Goal: Transaction & Acquisition: Obtain resource

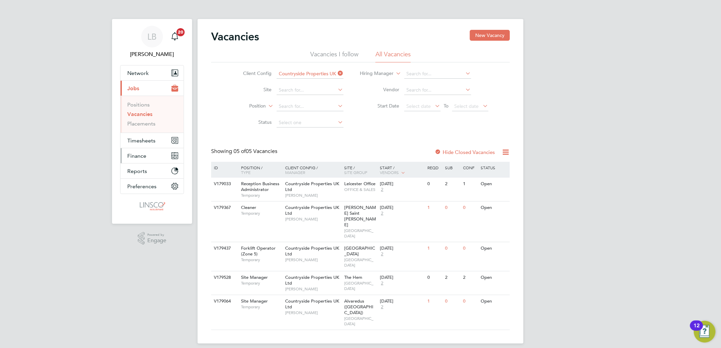
click at [138, 155] on span "Finance" at bounding box center [136, 156] width 19 height 6
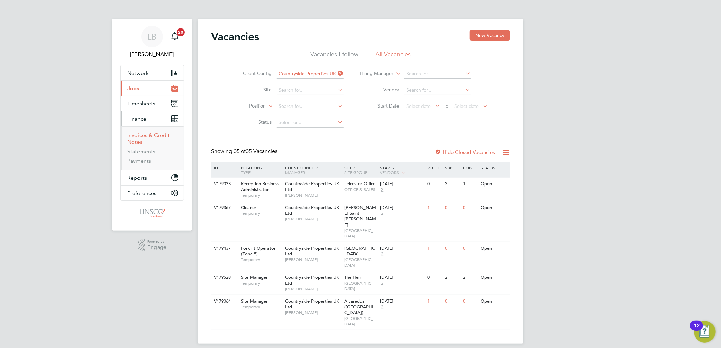
click at [162, 136] on link "Invoices & Credit Notes" at bounding box center [148, 138] width 42 height 13
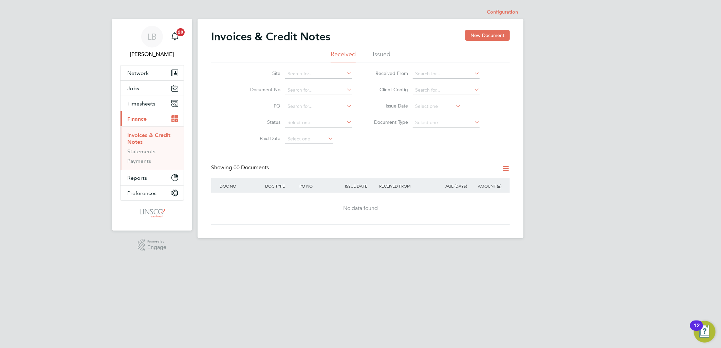
click at [381, 50] on div "Invoices & Credit Notes New Document" at bounding box center [360, 40] width 299 height 20
click at [378, 54] on li "Issued" at bounding box center [382, 56] width 18 height 12
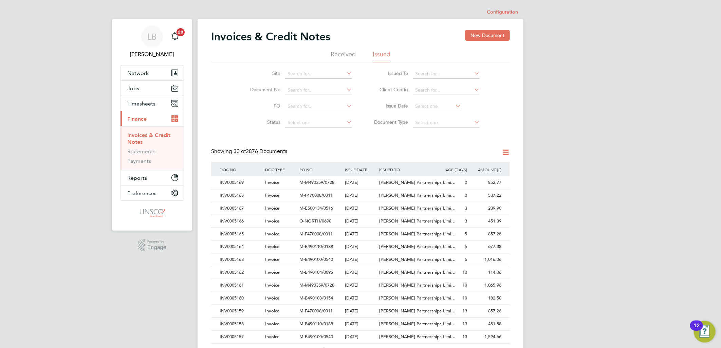
click at [296, 101] on li "PO" at bounding box center [297, 106] width 128 height 16
click at [299, 103] on input at bounding box center [318, 107] width 67 height 10
type input "invo005101"
click at [345, 105] on icon at bounding box center [345, 106] width 0 height 10
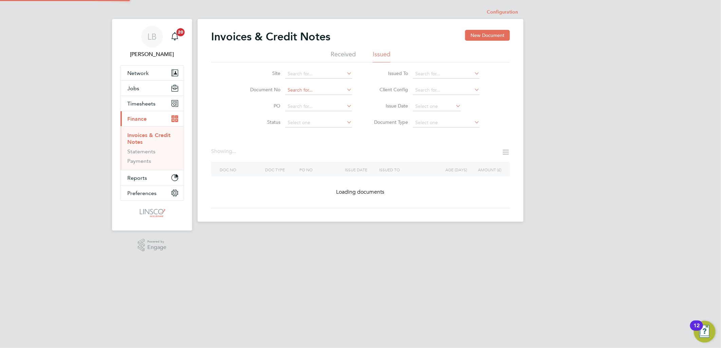
click at [314, 91] on input at bounding box center [318, 91] width 67 height 10
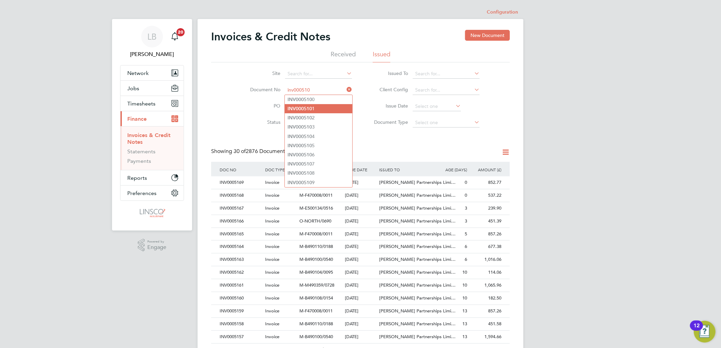
click at [323, 109] on li "INV000510 1" at bounding box center [319, 108] width 68 height 9
type input "INV0005101"
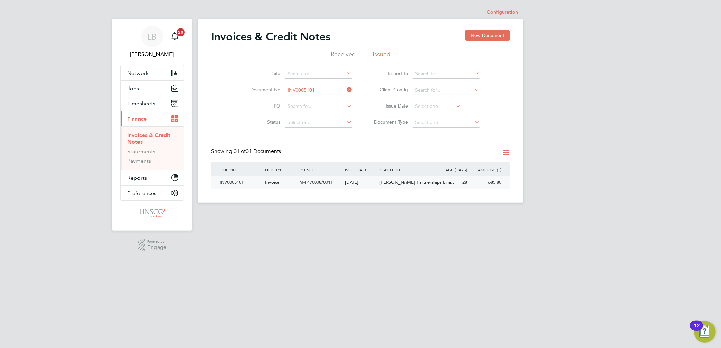
click at [355, 181] on div "[DATE]" at bounding box center [360, 182] width 34 height 13
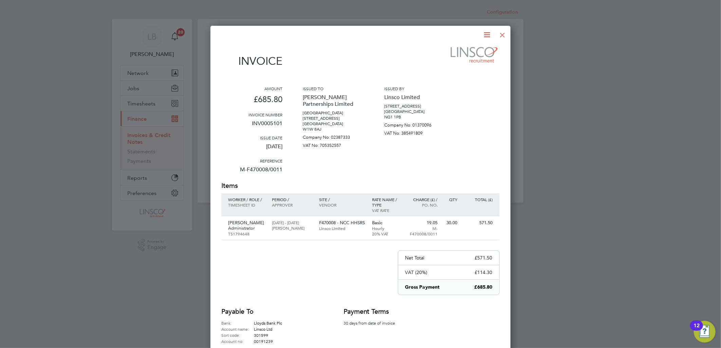
click at [483, 37] on icon at bounding box center [487, 35] width 8 height 8
click at [462, 49] on li "Download Invoice" at bounding box center [466, 51] width 47 height 10
click at [501, 34] on div at bounding box center [502, 33] width 12 height 12
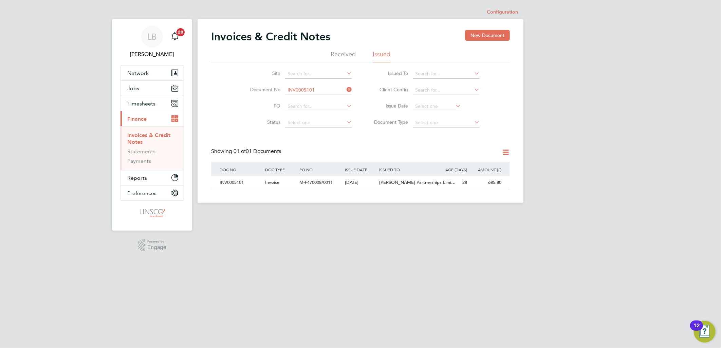
click at [345, 89] on icon at bounding box center [345, 90] width 0 height 10
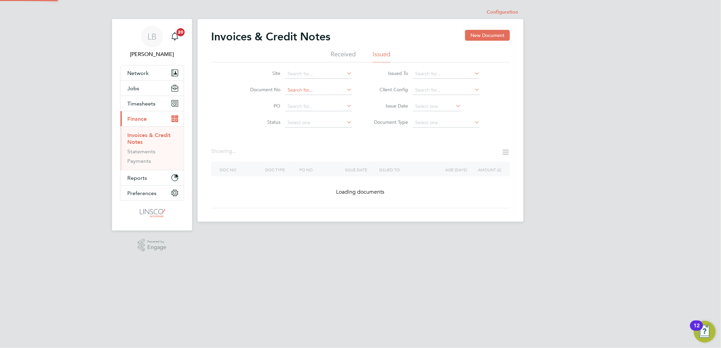
click at [320, 88] on input at bounding box center [318, 91] width 67 height 10
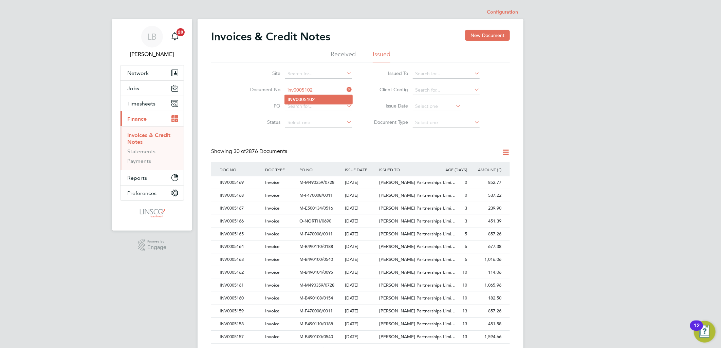
click at [328, 99] on li "INV0005102" at bounding box center [319, 99] width 68 height 9
type input "INV0005102"
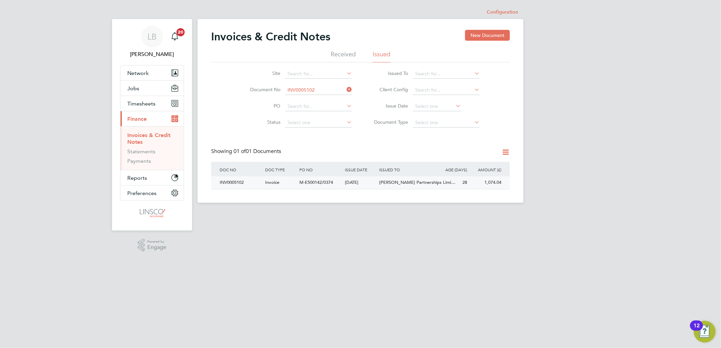
click at [306, 182] on span "M-E500142/0374" at bounding box center [316, 182] width 34 height 6
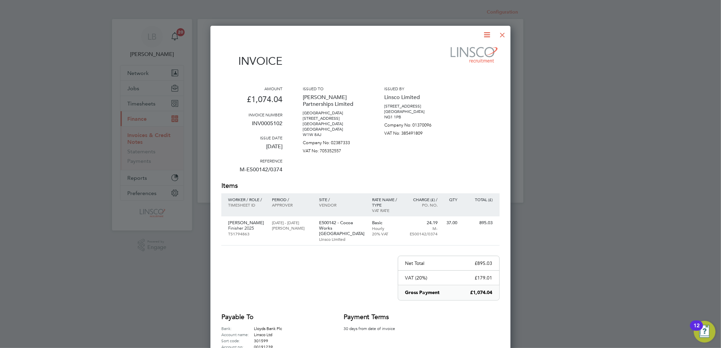
click at [487, 32] on icon at bounding box center [487, 35] width 8 height 8
click at [472, 50] on li "Download Invoice" at bounding box center [466, 51] width 47 height 10
drag, startPoint x: 502, startPoint y: 36, endPoint x: 435, endPoint y: 81, distance: 80.9
click at [502, 36] on div at bounding box center [502, 33] width 12 height 12
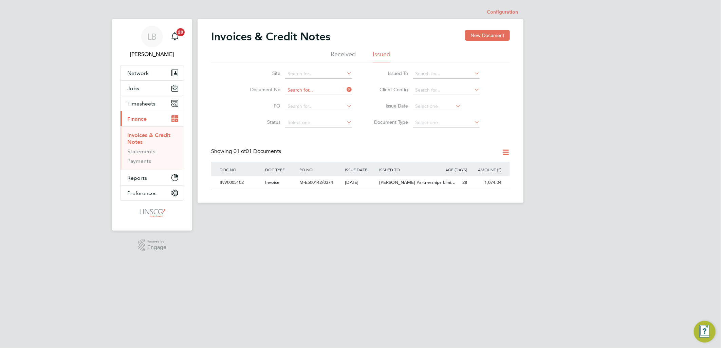
click at [315, 92] on input at bounding box center [318, 91] width 67 height 10
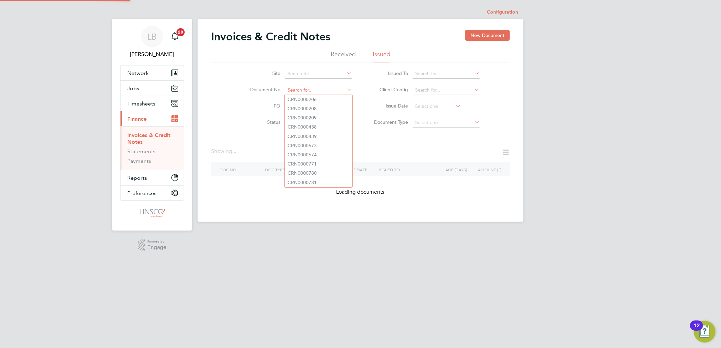
click at [320, 89] on input at bounding box center [318, 91] width 67 height 10
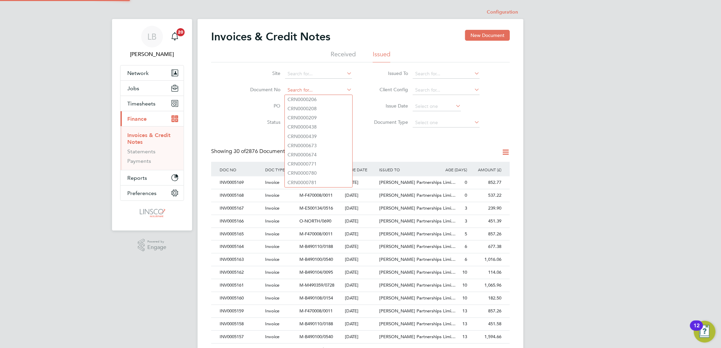
scroll to position [13, 57]
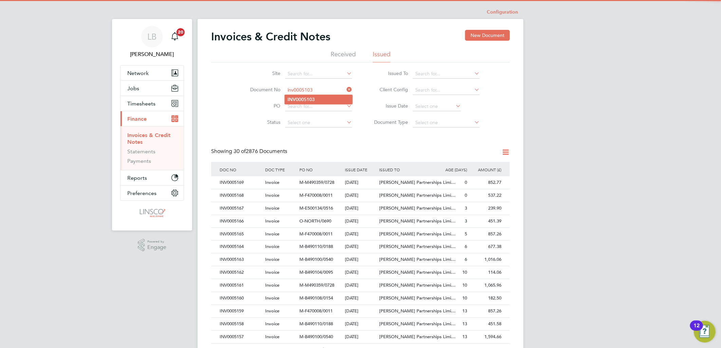
click at [318, 101] on li "INV0005103" at bounding box center [319, 99] width 68 height 9
type input "INV0005103"
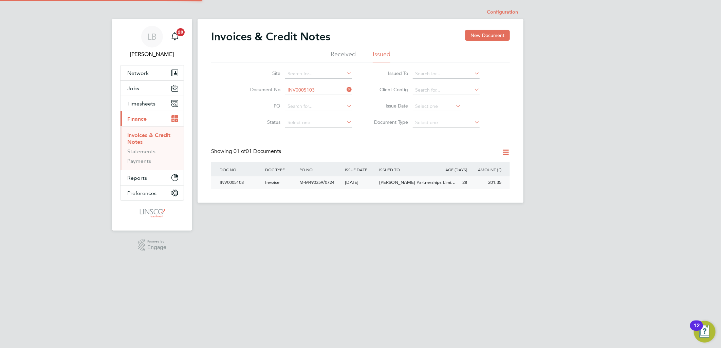
click at [370, 181] on div "[DATE]" at bounding box center [360, 182] width 34 height 13
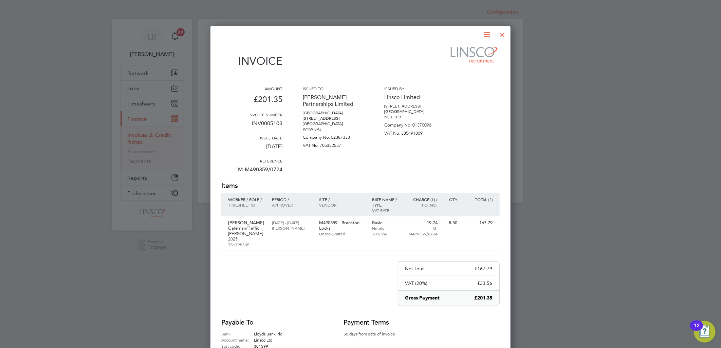
click at [487, 31] on icon at bounding box center [487, 35] width 8 height 8
click at [461, 49] on li "Download Invoice" at bounding box center [466, 51] width 47 height 10
drag, startPoint x: 505, startPoint y: 36, endPoint x: 314, endPoint y: 94, distance: 199.6
click at [505, 36] on div at bounding box center [502, 33] width 12 height 12
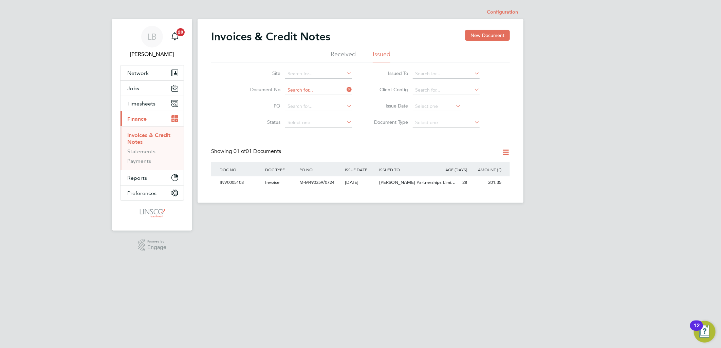
click at [321, 89] on input at bounding box center [318, 91] width 67 height 10
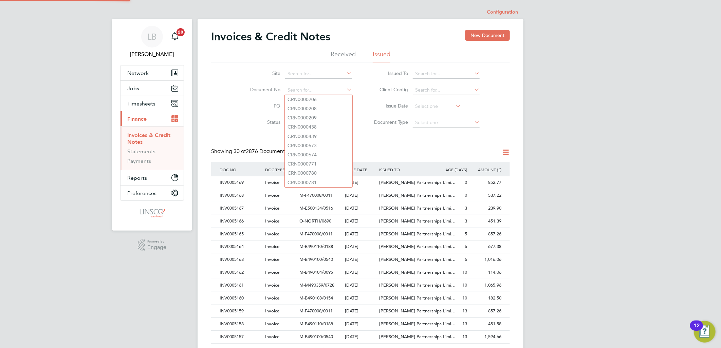
click at [569, 141] on div "LB [PERSON_NAME] Notifications 20 Applications: Network Team Members Businesses…" at bounding box center [360, 303] width 721 height 607
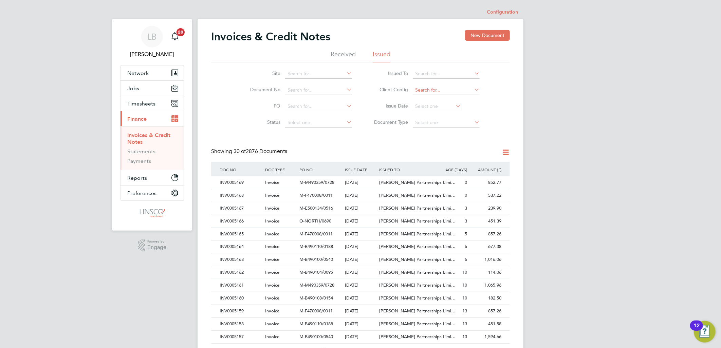
click at [433, 91] on input at bounding box center [446, 91] width 67 height 10
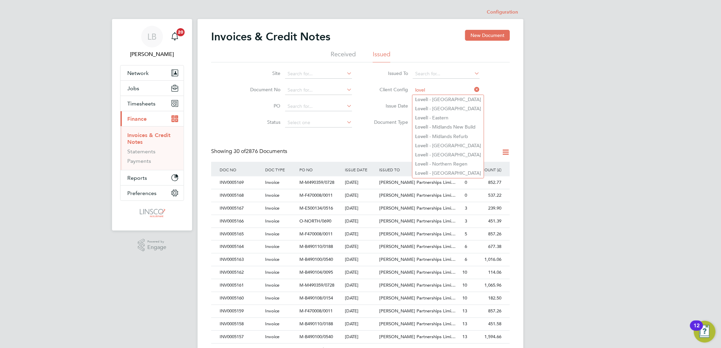
type input "lovel"
click at [473, 88] on icon at bounding box center [473, 90] width 0 height 10
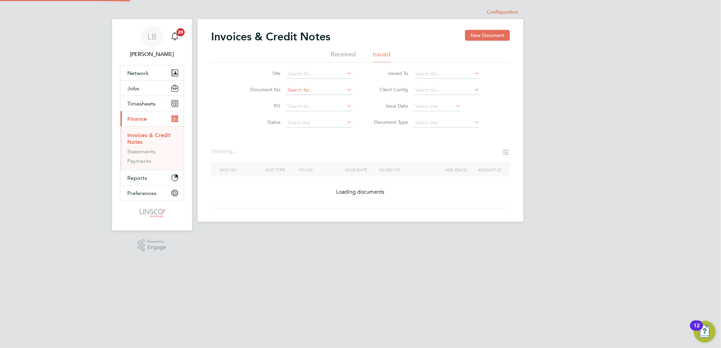
click at [322, 88] on input at bounding box center [318, 91] width 67 height 10
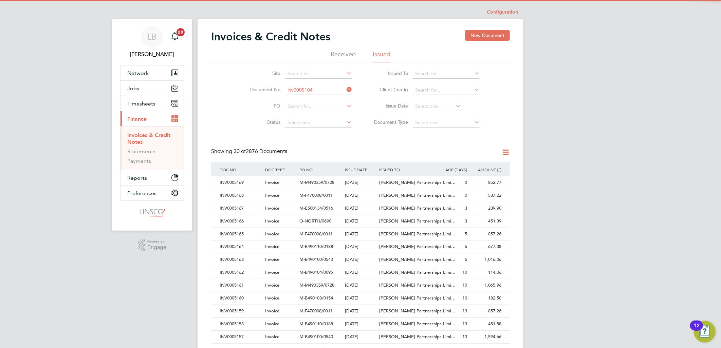
click at [297, 98] on b "INV0005104" at bounding box center [300, 100] width 27 height 6
type input "INV0005104"
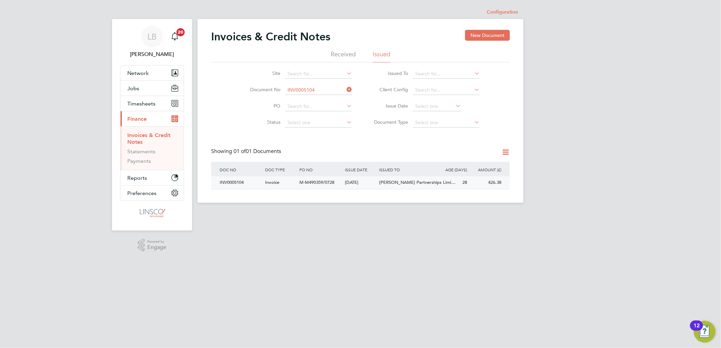
click at [329, 184] on span "M-M490359/0728" at bounding box center [316, 182] width 35 height 6
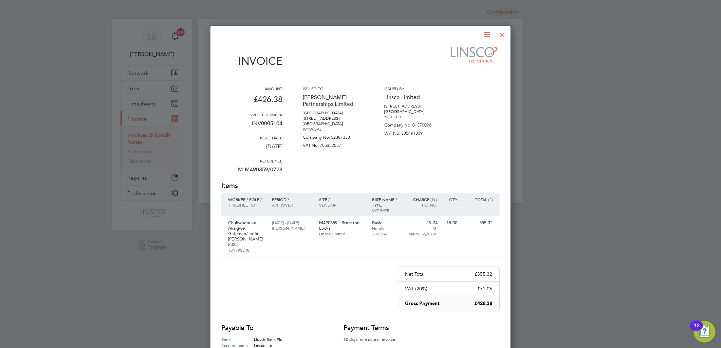
click at [488, 35] on icon at bounding box center [487, 35] width 8 height 8
drag, startPoint x: 459, startPoint y: 47, endPoint x: 114, endPoint y: 249, distance: 400.1
click at [458, 46] on li "Download Invoice" at bounding box center [466, 51] width 47 height 10
click at [503, 34] on div at bounding box center [502, 33] width 12 height 12
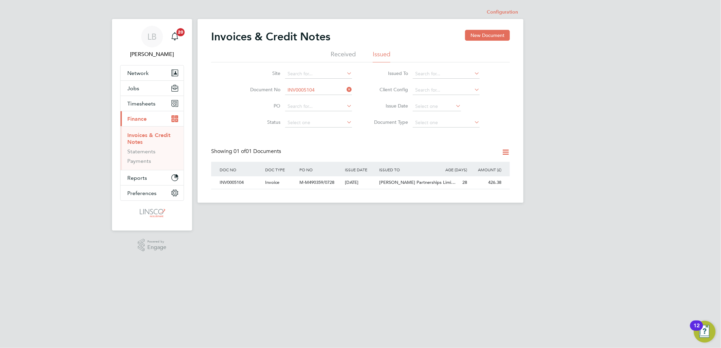
click at [345, 89] on icon at bounding box center [345, 90] width 0 height 10
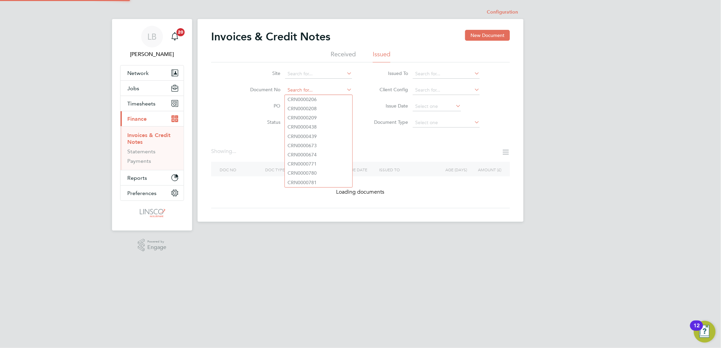
click at [330, 89] on input at bounding box center [318, 91] width 67 height 10
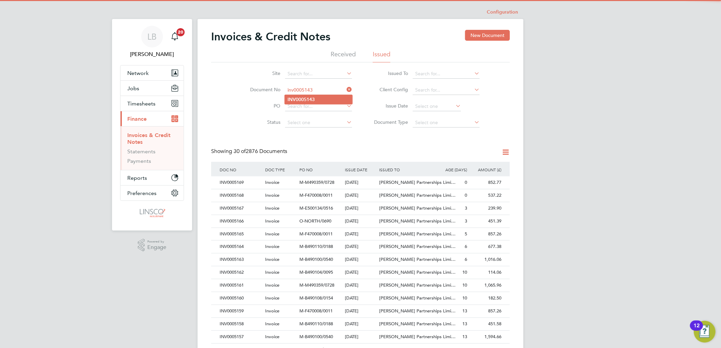
click at [324, 96] on li "INV0005143" at bounding box center [319, 99] width 68 height 9
type input "INV0005143"
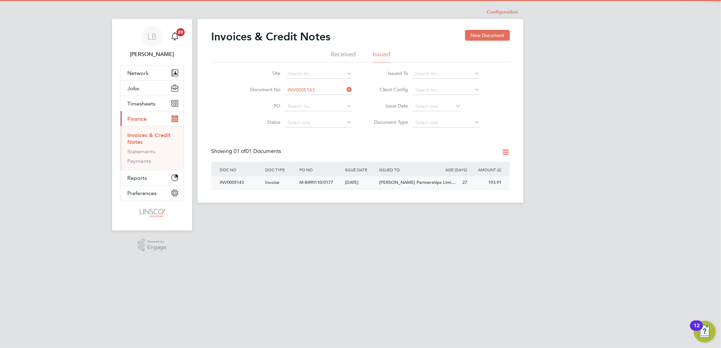
click at [370, 184] on div "[DATE]" at bounding box center [360, 182] width 34 height 13
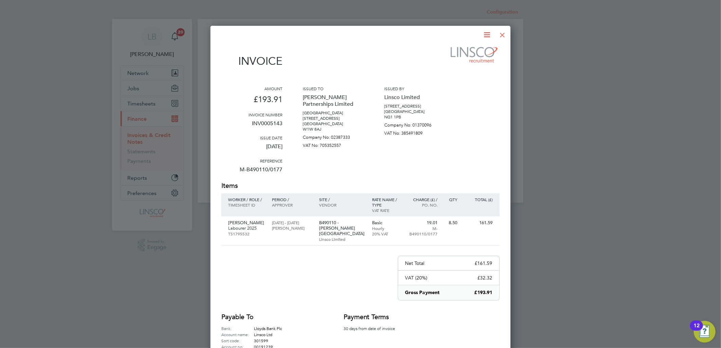
click at [489, 31] on icon at bounding box center [487, 35] width 8 height 8
click at [461, 49] on li "Download Invoice" at bounding box center [466, 51] width 47 height 10
click at [501, 35] on div at bounding box center [502, 33] width 12 height 12
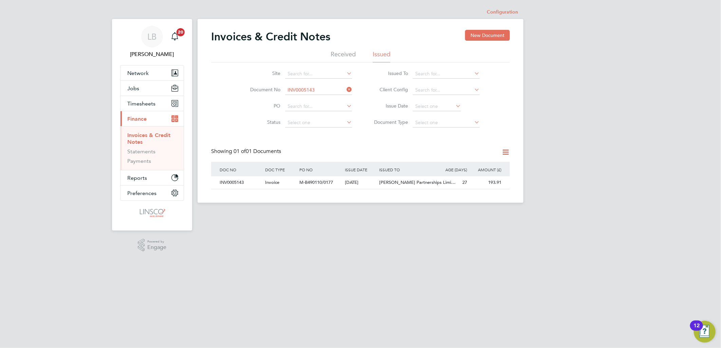
click at [345, 87] on icon at bounding box center [345, 90] width 0 height 10
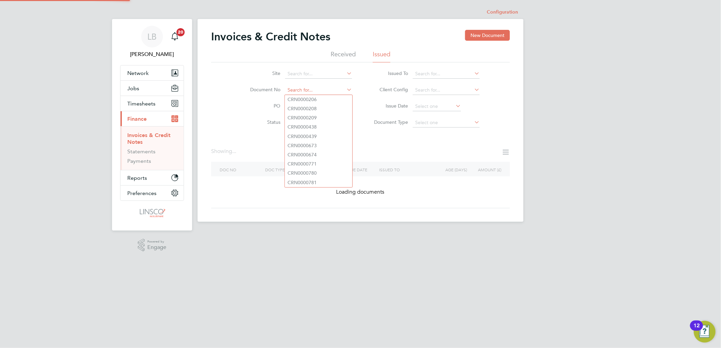
click at [311, 92] on input at bounding box center [318, 91] width 67 height 10
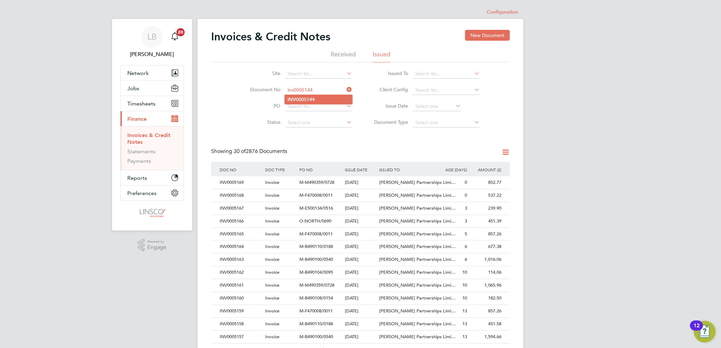
click at [316, 97] on li "INV0005144" at bounding box center [319, 99] width 68 height 9
type input "INV0005144"
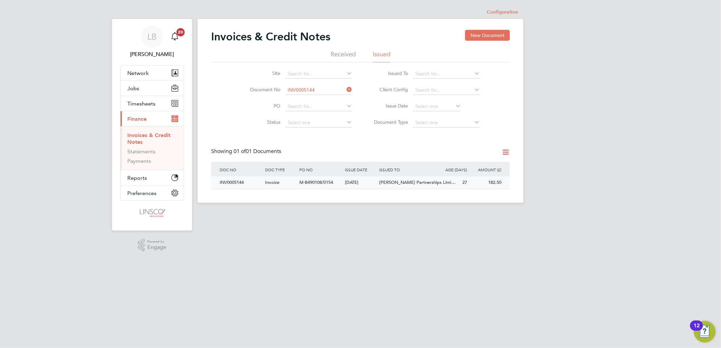
click at [347, 184] on div "[DATE]" at bounding box center [360, 182] width 34 height 13
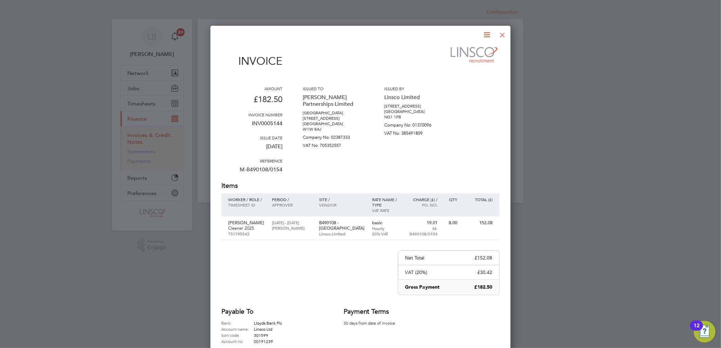
click at [486, 35] on icon at bounding box center [487, 35] width 8 height 8
click at [465, 50] on li "Download Invoice" at bounding box center [466, 51] width 47 height 10
click at [507, 35] on div at bounding box center [502, 33] width 12 height 12
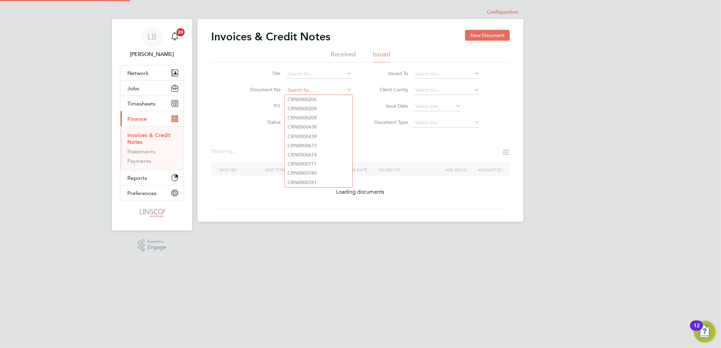
click at [299, 89] on input at bounding box center [318, 91] width 67 height 10
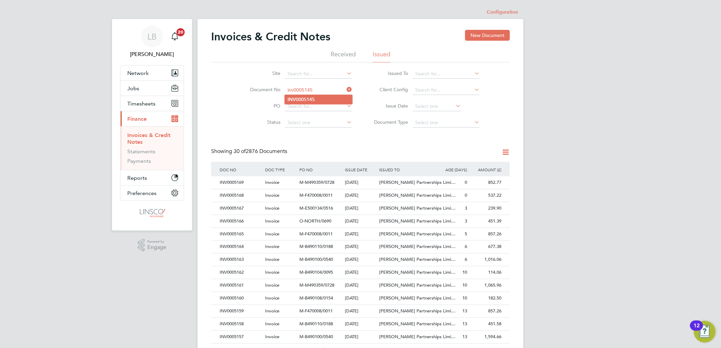
click at [310, 99] on b "INV0005145" at bounding box center [300, 100] width 27 height 6
type input "INV0005145"
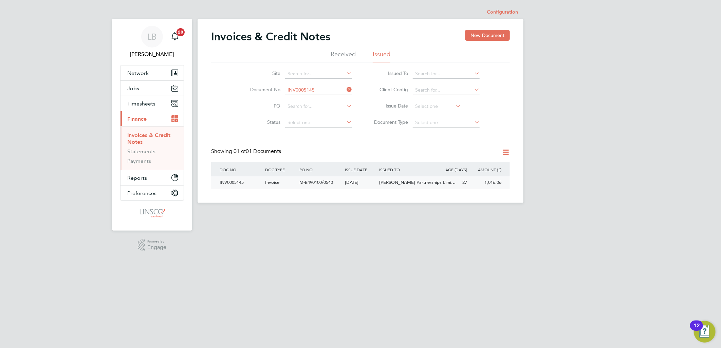
click at [378, 183] on div "[PERSON_NAME] Partnerships Limi…" at bounding box center [405, 182] width 57 height 13
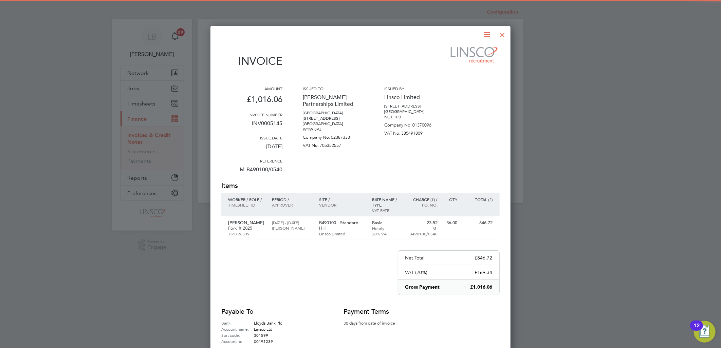
click at [489, 33] on icon at bounding box center [487, 35] width 8 height 8
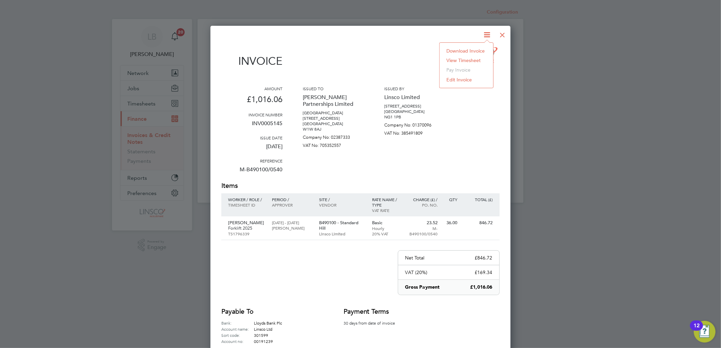
click at [460, 49] on li "Download Invoice" at bounding box center [466, 51] width 47 height 10
click at [505, 32] on div at bounding box center [502, 33] width 12 height 12
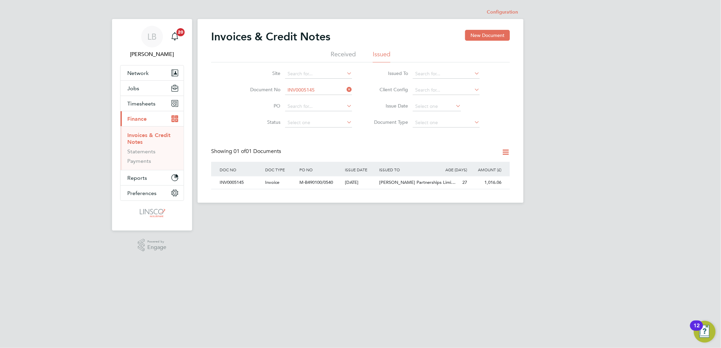
click at [345, 88] on icon at bounding box center [345, 90] width 0 height 10
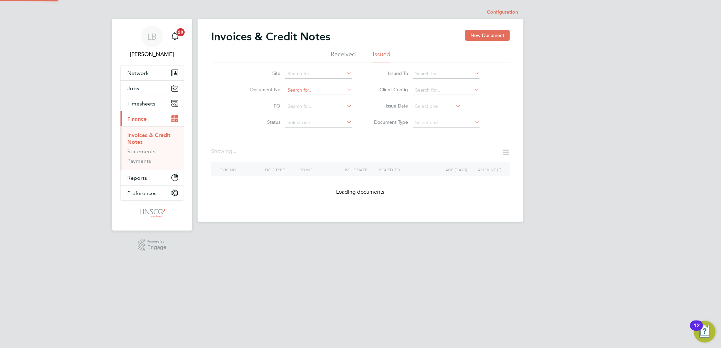
click at [305, 90] on input at bounding box center [318, 91] width 67 height 10
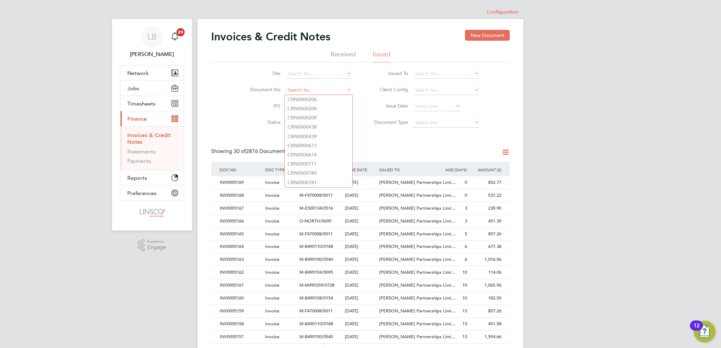
type input "o"
click at [321, 136] on li "INV000514 6" at bounding box center [319, 136] width 68 height 9
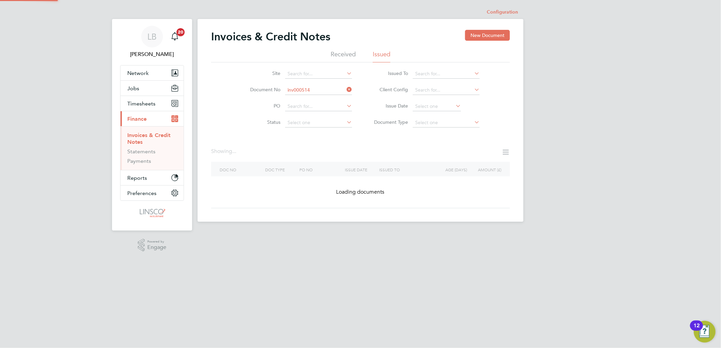
type input "INV0005146"
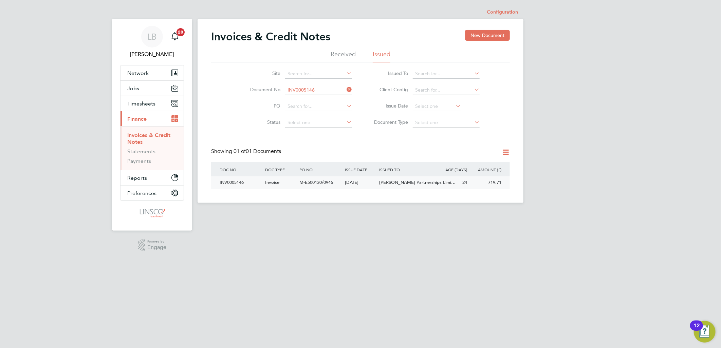
click at [338, 182] on div "M-E500130/0946" at bounding box center [320, 182] width 45 height 13
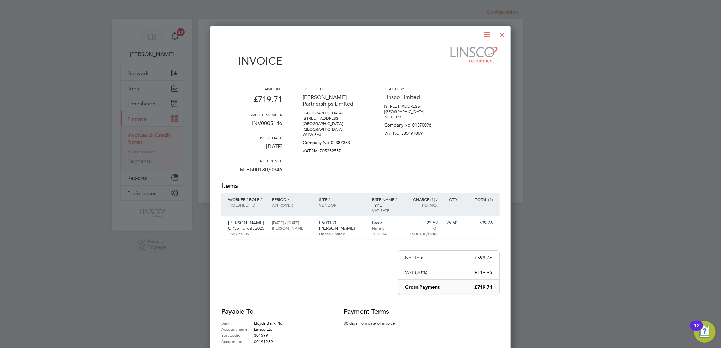
click at [488, 31] on icon at bounding box center [487, 35] width 8 height 8
click at [460, 49] on li "Download Invoice" at bounding box center [466, 51] width 47 height 10
drag, startPoint x: 502, startPoint y: 36, endPoint x: 326, endPoint y: 87, distance: 183.4
click at [502, 36] on div at bounding box center [502, 33] width 12 height 12
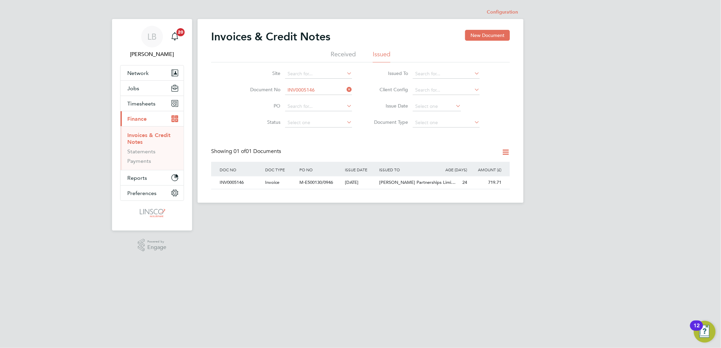
click at [345, 89] on icon at bounding box center [345, 90] width 0 height 10
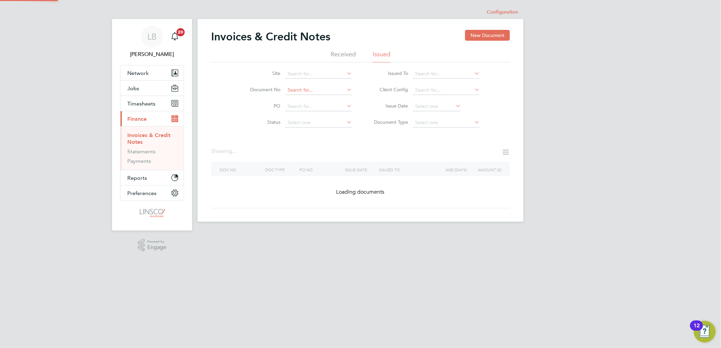
click at [320, 90] on input at bounding box center [318, 91] width 67 height 10
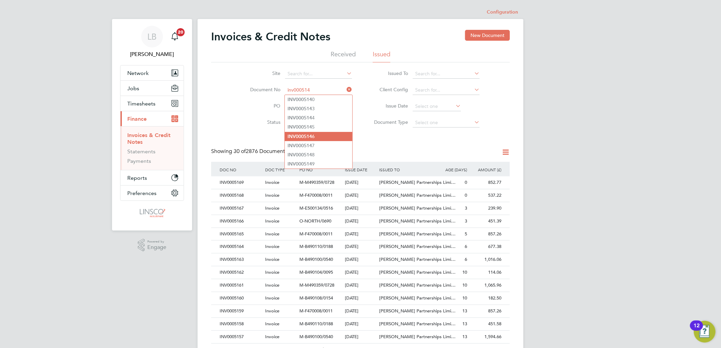
type input "inv000514"
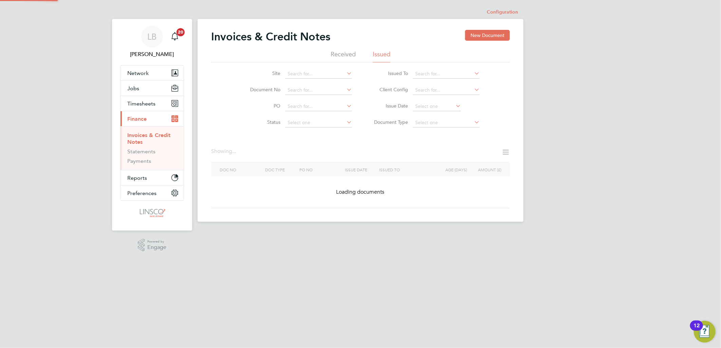
drag, startPoint x: 311, startPoint y: 138, endPoint x: 322, endPoint y: 99, distance: 40.9
click at [312, 139] on div "Configuration Configuration Invoices & Credit Notes New Document Received Issue…" at bounding box center [360, 113] width 326 height 216
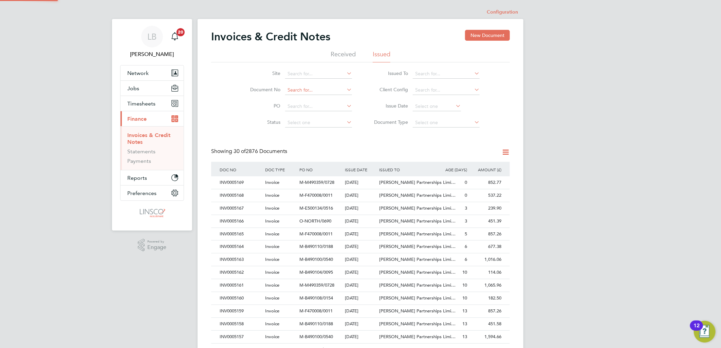
click at [319, 93] on input at bounding box center [318, 91] width 67 height 10
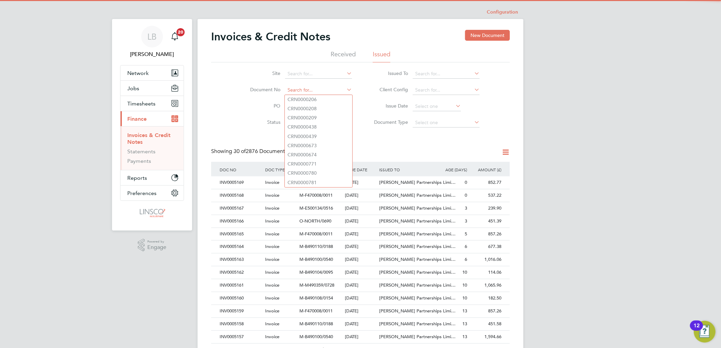
type input "n"
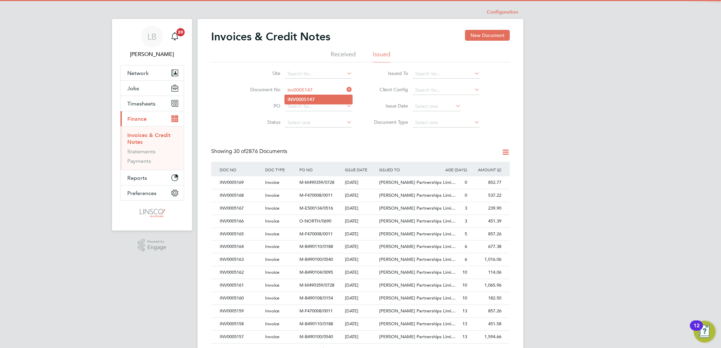
click at [318, 96] on li "INV0005147" at bounding box center [319, 99] width 68 height 9
type input "INV0005147"
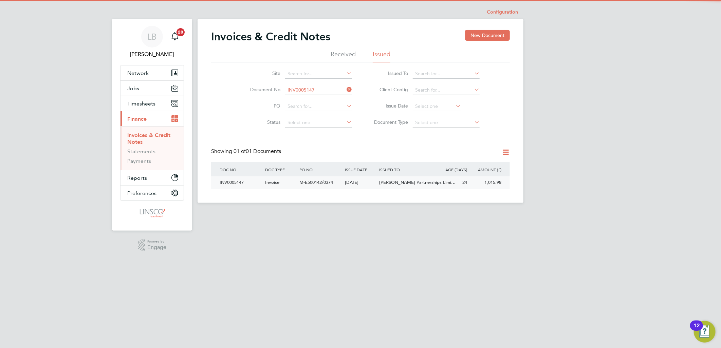
click at [387, 182] on span "[PERSON_NAME] Partnerships Limi…" at bounding box center [417, 182] width 76 height 6
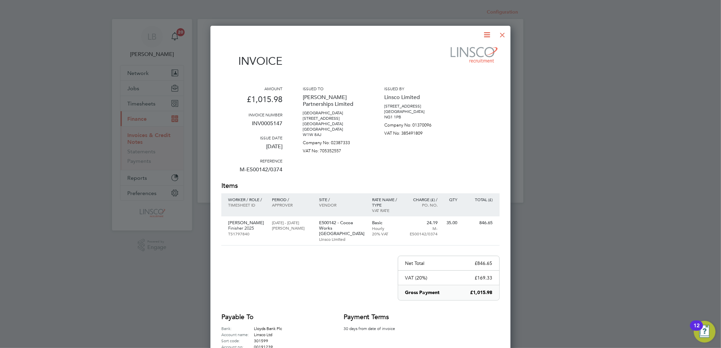
click at [486, 36] on icon at bounding box center [487, 35] width 8 height 8
click at [472, 51] on li "Download Invoice" at bounding box center [466, 51] width 47 height 10
click at [502, 34] on div at bounding box center [502, 33] width 12 height 12
